Goal: Information Seeking & Learning: Learn about a topic

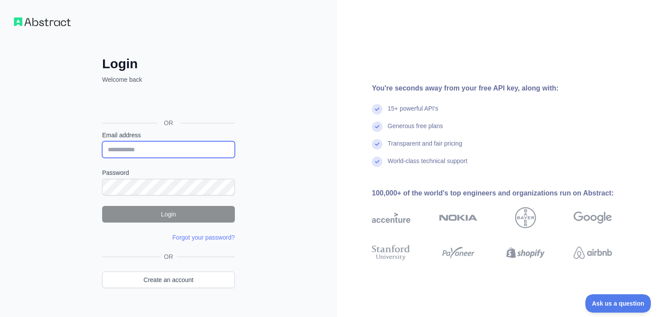
click at [148, 156] on input "Email address" at bounding box center [168, 149] width 133 height 17
type input "**********"
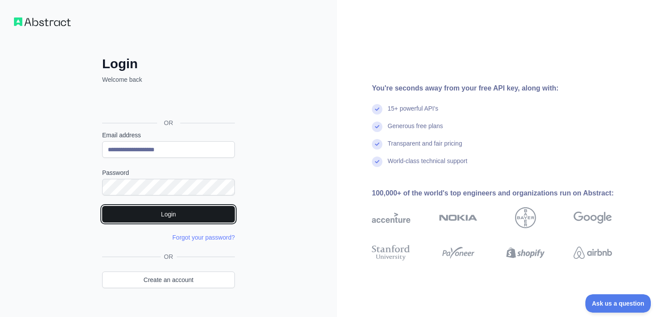
click at [195, 213] on button "Login" at bounding box center [168, 214] width 133 height 17
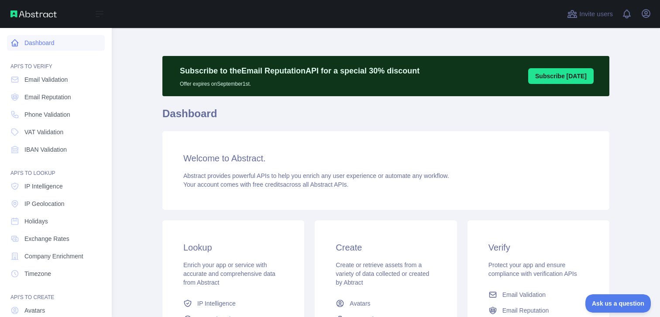
click at [38, 45] on link "Dashboard" at bounding box center [56, 43] width 98 height 16
click at [19, 43] on link "Dashboard" at bounding box center [56, 43] width 98 height 16
click at [60, 86] on link "Email Validation" at bounding box center [56, 80] width 98 height 16
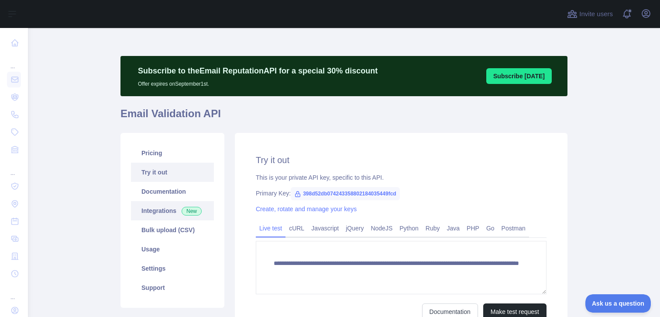
click at [181, 205] on link "Integrations New" at bounding box center [172, 210] width 83 height 19
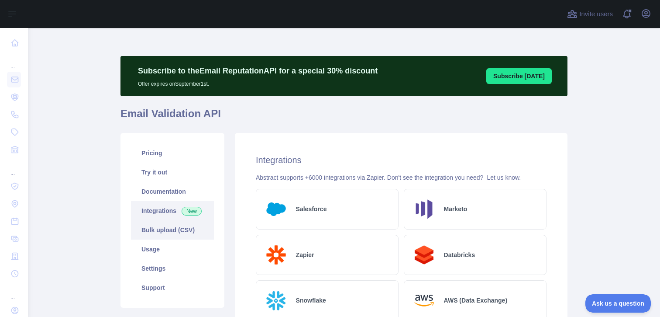
click at [173, 227] on link "Bulk upload (CSV)" at bounding box center [172, 229] width 83 height 19
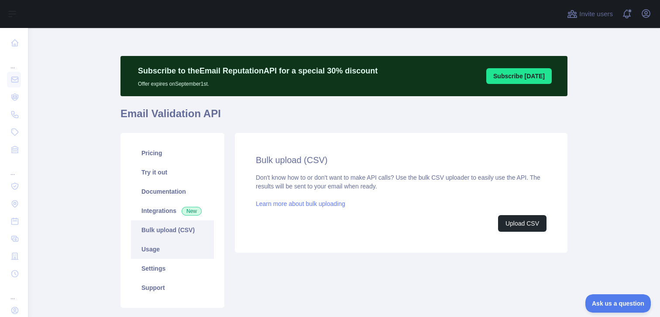
click at [163, 249] on link "Usage" at bounding box center [172, 248] width 83 height 19
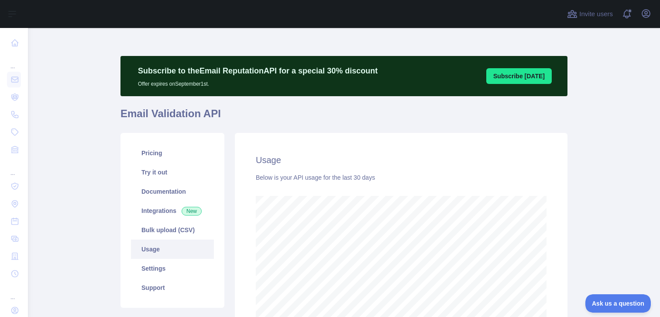
scroll to position [289, 632]
click at [164, 269] on link "Settings" at bounding box center [172, 268] width 83 height 19
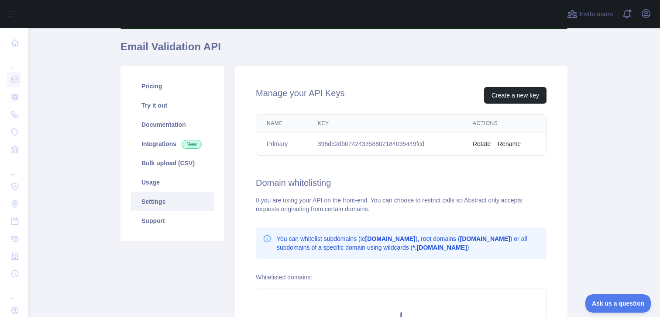
scroll to position [71, 0]
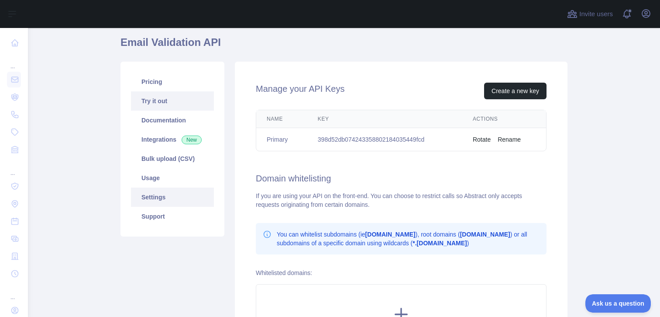
click at [165, 106] on link "Try it out" at bounding box center [172, 100] width 83 height 19
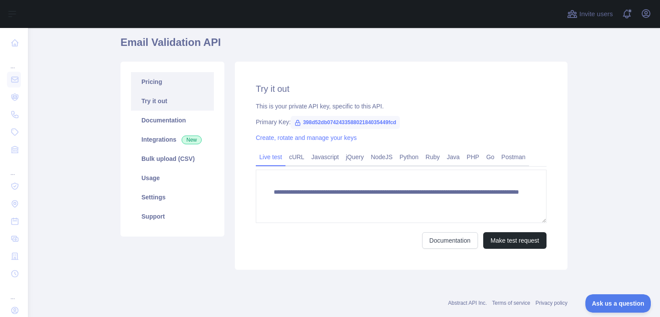
click at [163, 88] on link "Pricing" at bounding box center [172, 81] width 83 height 19
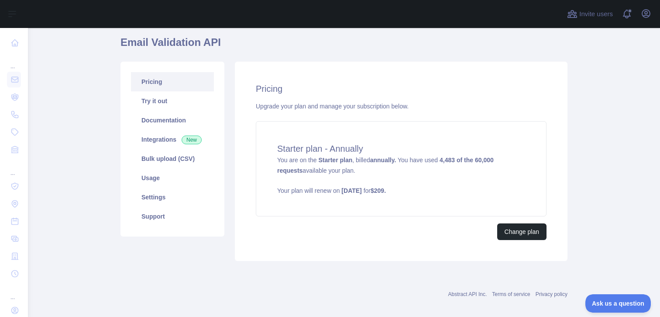
click at [96, 121] on main "Subscribe to the Email Reputation API for a special 30 % discount Offer expires…" at bounding box center [344, 172] width 632 height 289
click at [104, 127] on main "Subscribe to the Email Reputation API for a special 30 % discount Offer expires…" at bounding box center [344, 172] width 632 height 289
click at [162, 42] on h1 "Email Validation API" at bounding box center [344, 45] width 447 height 21
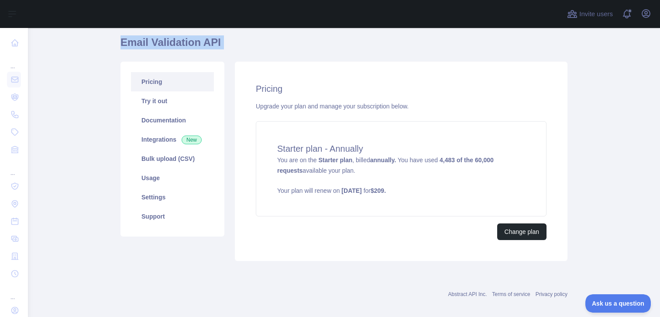
copy h1 "Email Validation API"
click at [173, 142] on link "Integrations New" at bounding box center [172, 139] width 83 height 19
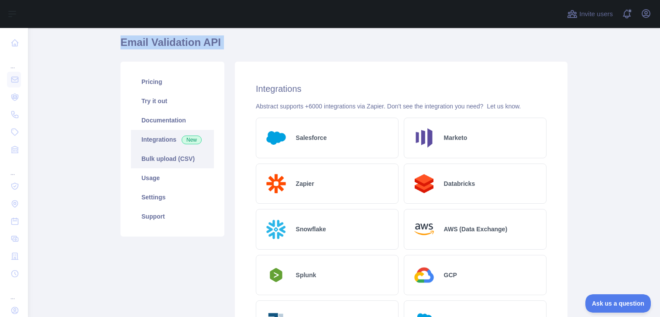
click at [173, 163] on link "Bulk upload (CSV)" at bounding box center [172, 158] width 83 height 19
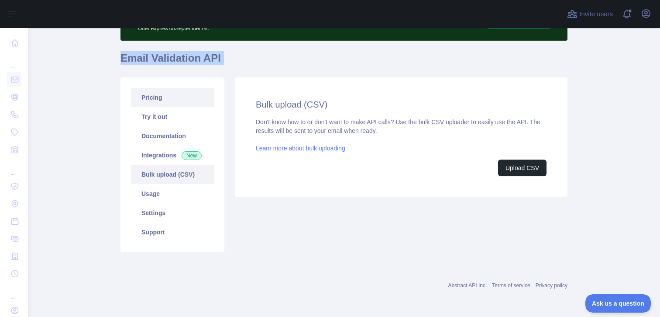
click at [160, 100] on link "Pricing" at bounding box center [172, 97] width 83 height 19
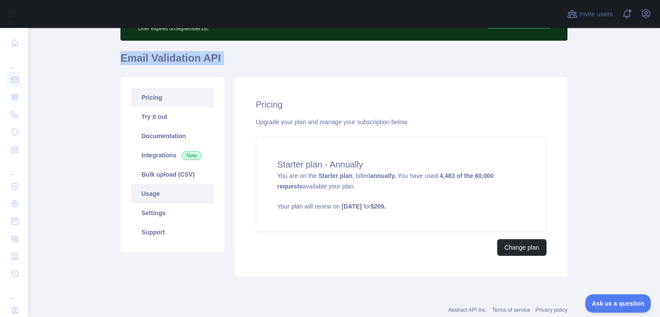
click at [157, 195] on link "Usage" at bounding box center [172, 193] width 83 height 19
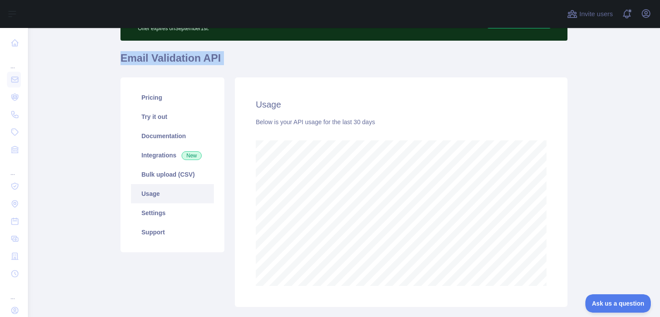
scroll to position [289, 632]
click at [159, 210] on link "Settings" at bounding box center [172, 212] width 83 height 19
